Goal: Task Accomplishment & Management: Manage account settings

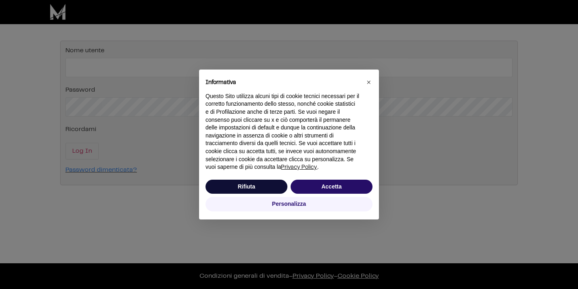
click at [332, 193] on button "Accetta" at bounding box center [332, 187] width 82 height 14
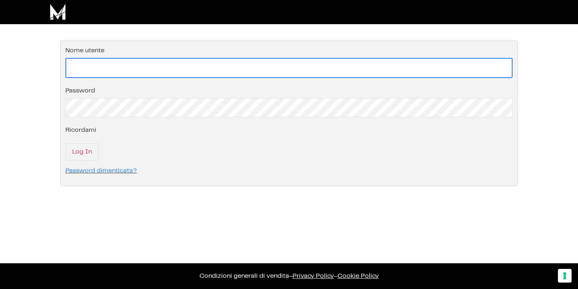
paste input "[EMAIL_ADDRESS][PERSON_NAME][PERSON_NAME][DOMAIN_NAME]"
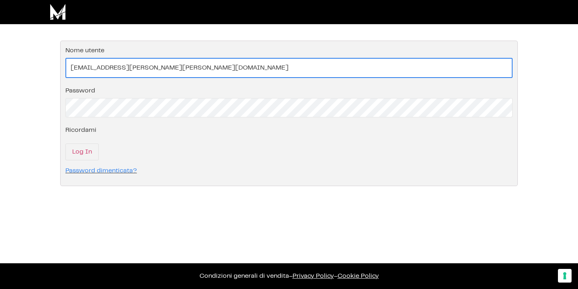
type input "[EMAIL_ADDRESS][PERSON_NAME][PERSON_NAME][DOMAIN_NAME]"
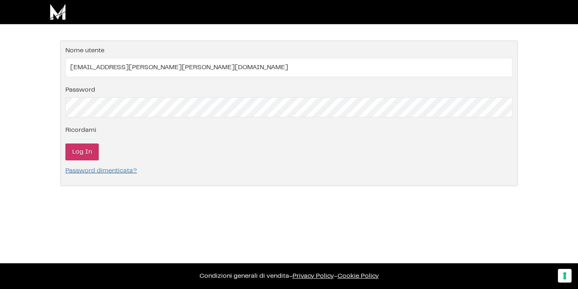
click at [80, 150] on input "Log In" at bounding box center [81, 151] width 33 height 17
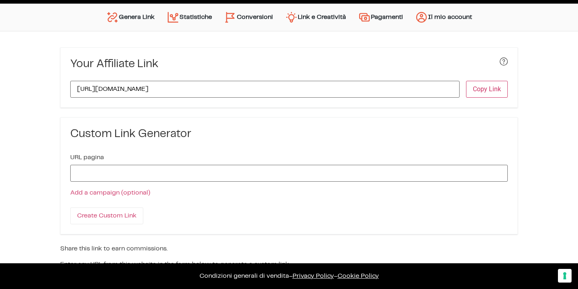
scroll to position [12, 0]
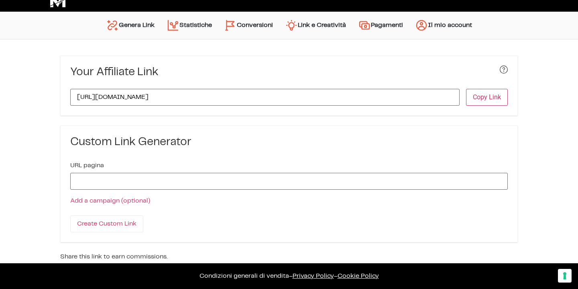
click at [296, 0] on div at bounding box center [289, 0] width 578 height 24
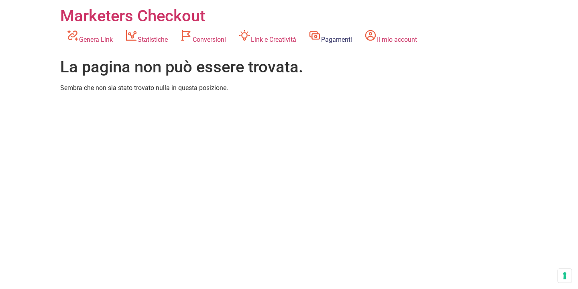
click at [349, 39] on link "Pagamenti" at bounding box center [330, 37] width 56 height 22
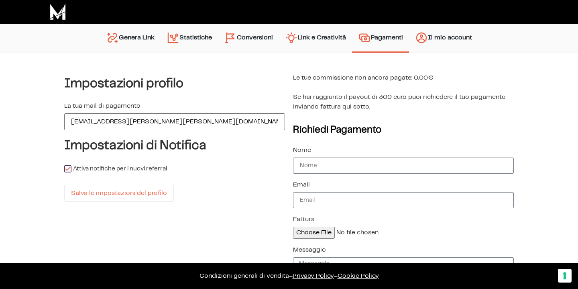
click at [102, 47] on link "Genera Link" at bounding box center [130, 38] width 61 height 20
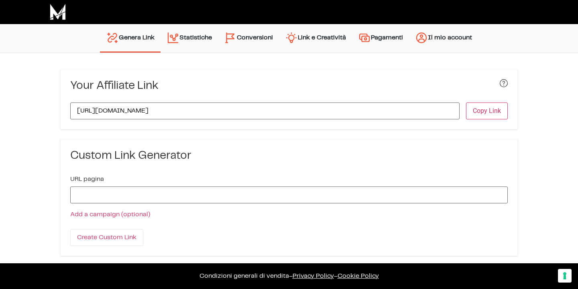
click at [60, 15] on img at bounding box center [58, 12] width 16 height 16
click at [441, 37] on link "Il mio account" at bounding box center [443, 38] width 69 height 20
